Goal: Information Seeking & Learning: Learn about a topic

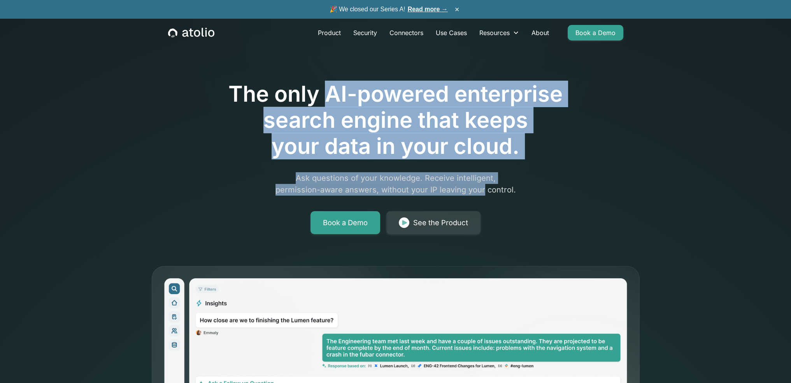
drag, startPoint x: 327, startPoint y: 92, endPoint x: 482, endPoint y: 190, distance: 182.9
click at [482, 190] on div "The only AI-powered enterprise search engine that keeps your data in your cloud…" at bounding box center [396, 135] width 399 height 197
click at [333, 106] on h1 "The only AI-powered enterprise search engine that keeps your data in your cloud." at bounding box center [396, 120] width 399 height 79
drag, startPoint x: 326, startPoint y: 95, endPoint x: 482, endPoint y: 186, distance: 180.7
click at [482, 186] on div "The only AI-powered enterprise search engine that keeps your data in your cloud…" at bounding box center [396, 135] width 399 height 197
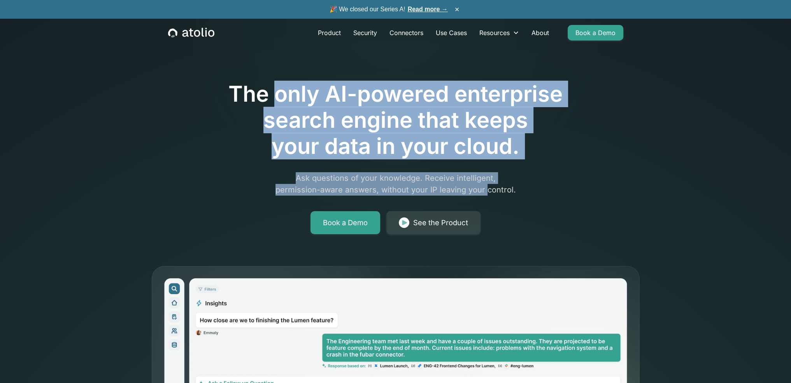
drag, startPoint x: 274, startPoint y: 95, endPoint x: 485, endPoint y: 186, distance: 229.4
click at [485, 186] on div "The only AI-powered enterprise search engine that keeps your data in your cloud…" at bounding box center [396, 135] width 399 height 197
click at [433, 10] on link "Read more →" at bounding box center [428, 9] width 40 height 7
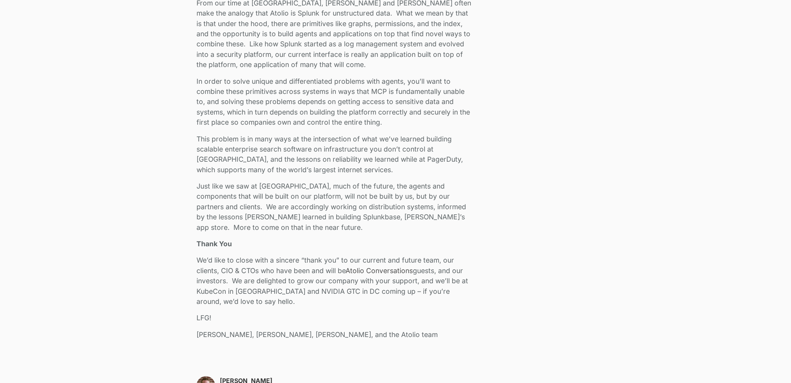
scroll to position [1635, 0]
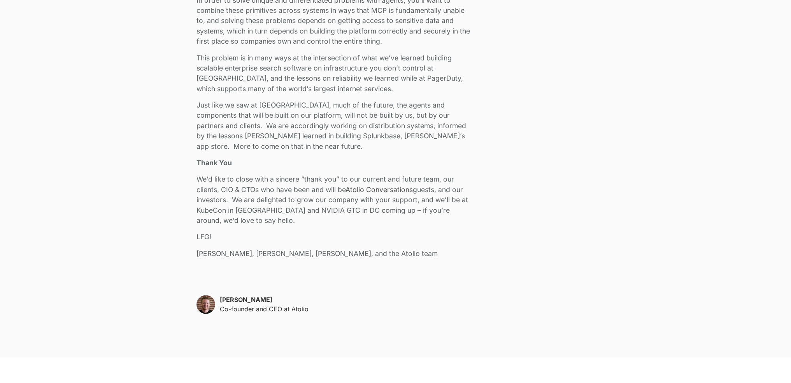
click at [381, 135] on p "Just like we saw at [GEOGRAPHIC_DATA], much of the future, the agents and compo…" at bounding box center [336, 125] width 278 height 51
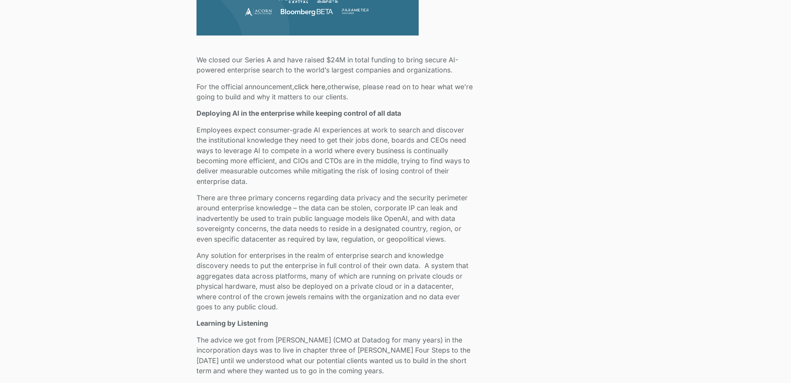
scroll to position [428, 0]
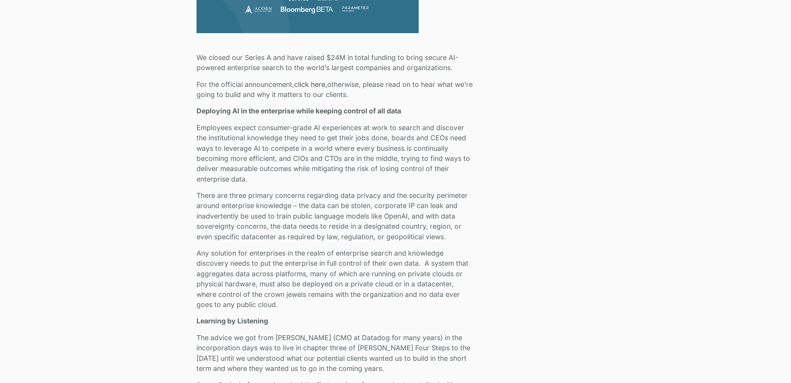
click at [351, 57] on p "We closed our Series A and have raised $24M in total funding to bring secure AI…" at bounding box center [336, 63] width 278 height 21
click at [345, 83] on p "For the official announcement, click here, otherwise, please read on to hear wh…" at bounding box center [336, 89] width 278 height 21
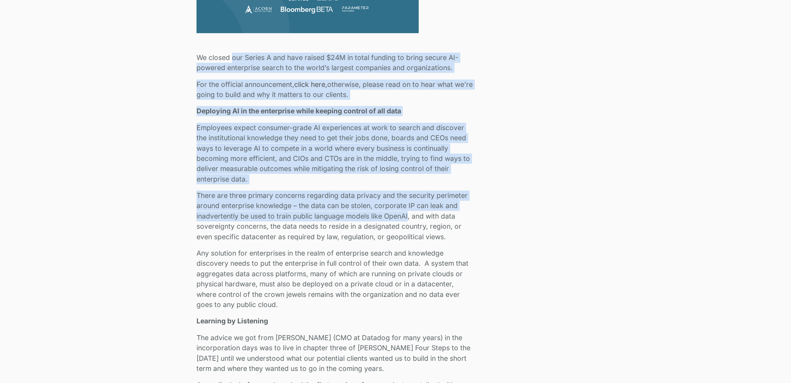
drag, startPoint x: 232, startPoint y: 57, endPoint x: 408, endPoint y: 213, distance: 235.2
click at [311, 128] on p "Employees expect consumer-grade AI experiences at work to search and discover t…" at bounding box center [336, 153] width 278 height 61
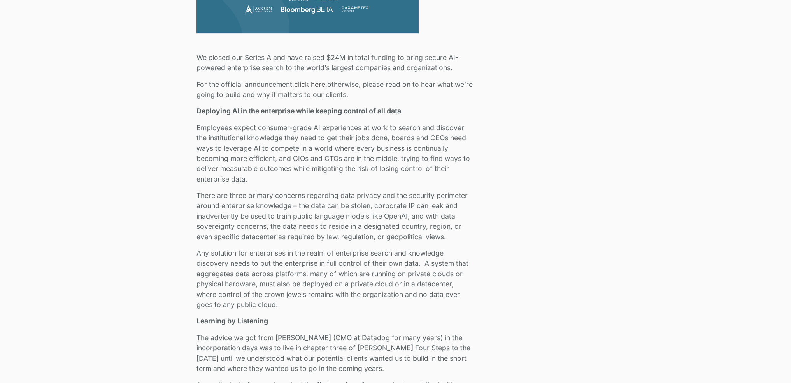
click at [304, 112] on strong "Deploying AI in the enterprise while keeping control of all data" at bounding box center [299, 111] width 205 height 8
